Goal: Task Accomplishment & Management: Manage account settings

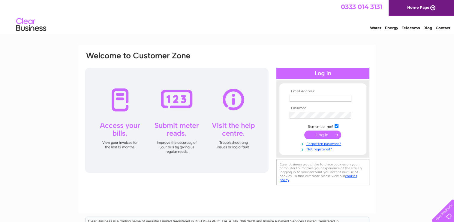
type input "accounts@whitekirkhill.co.uk"
click at [323, 132] on input "submit" at bounding box center [323, 134] width 37 height 8
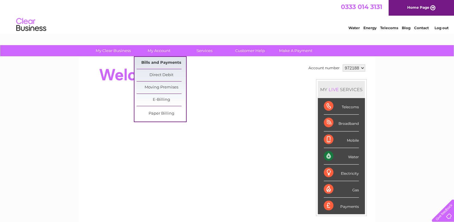
click at [165, 63] on link "Bills and Payments" at bounding box center [162, 63] width 50 height 12
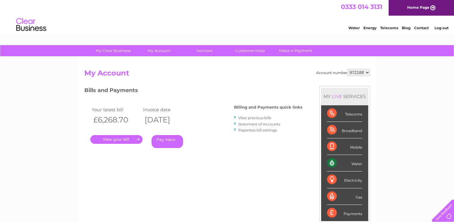
click at [121, 140] on link "." at bounding box center [116, 139] width 52 height 9
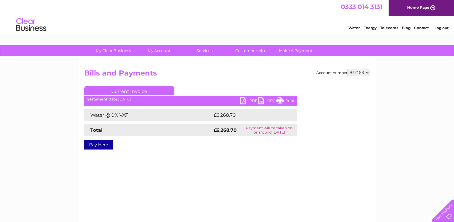
click at [253, 100] on link "PDF" at bounding box center [250, 101] width 18 height 9
